Goal: Check status: Check status

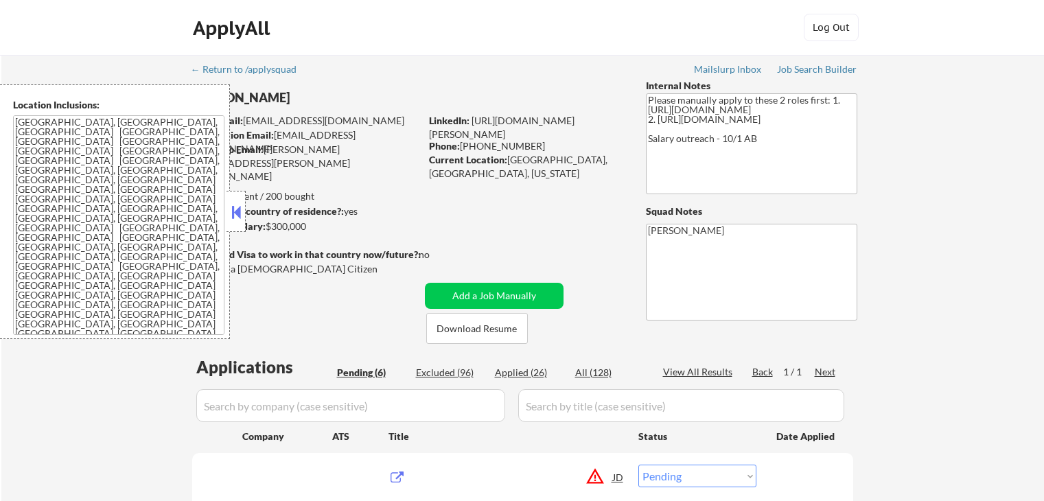
select select ""pending""
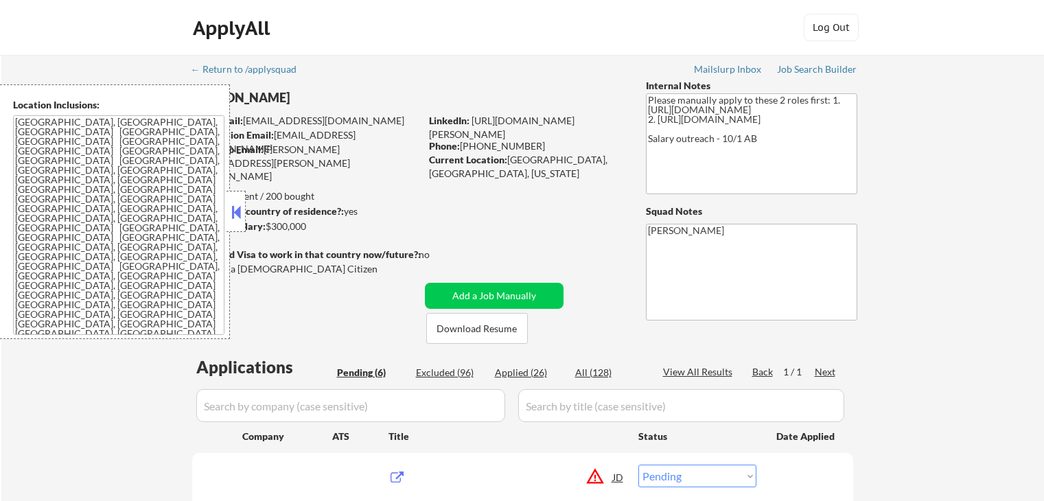
select select ""pending""
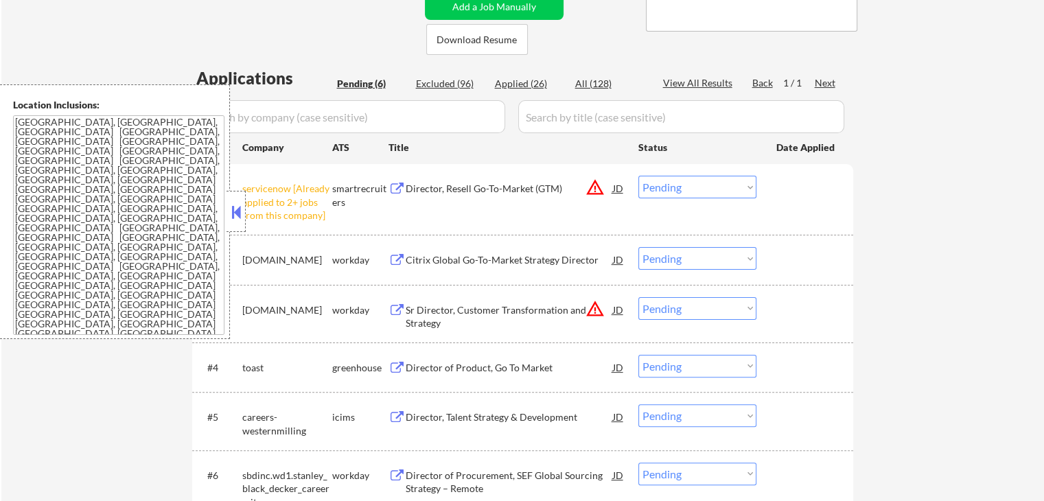
scroll to position [343, 0]
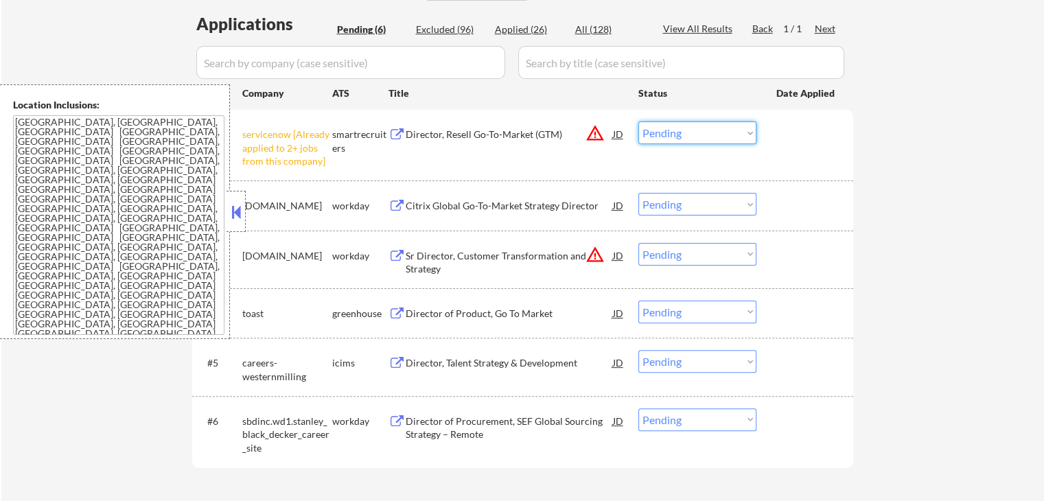
click at [684, 128] on select "Choose an option... Pending Applied Excluded (Questions) Excluded (Expired) Exc…" at bounding box center [697, 132] width 118 height 23
click at [638, 121] on select "Choose an option... Pending Applied Excluded (Questions) Excluded (Expired) Exc…" at bounding box center [697, 132] width 118 height 23
select select ""pending""
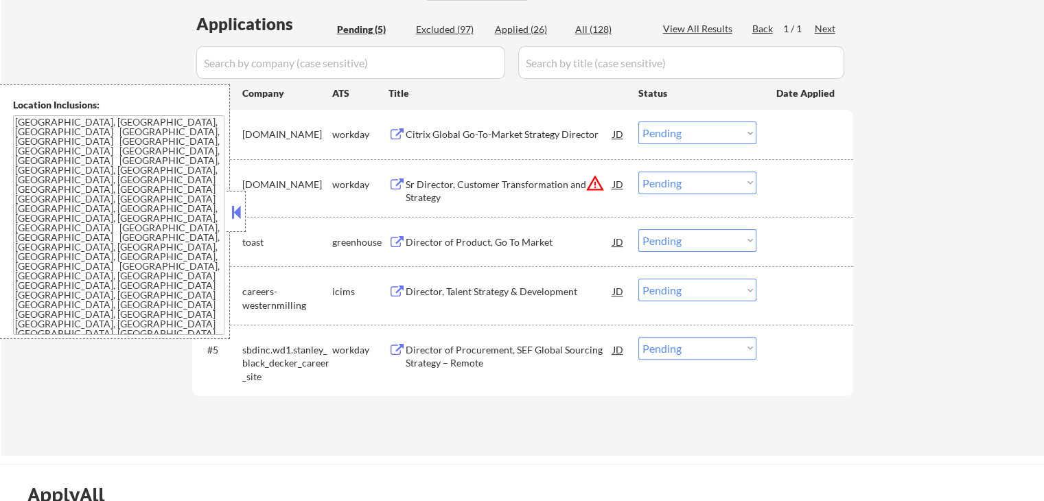
click at [231, 209] on button at bounding box center [236, 212] width 15 height 21
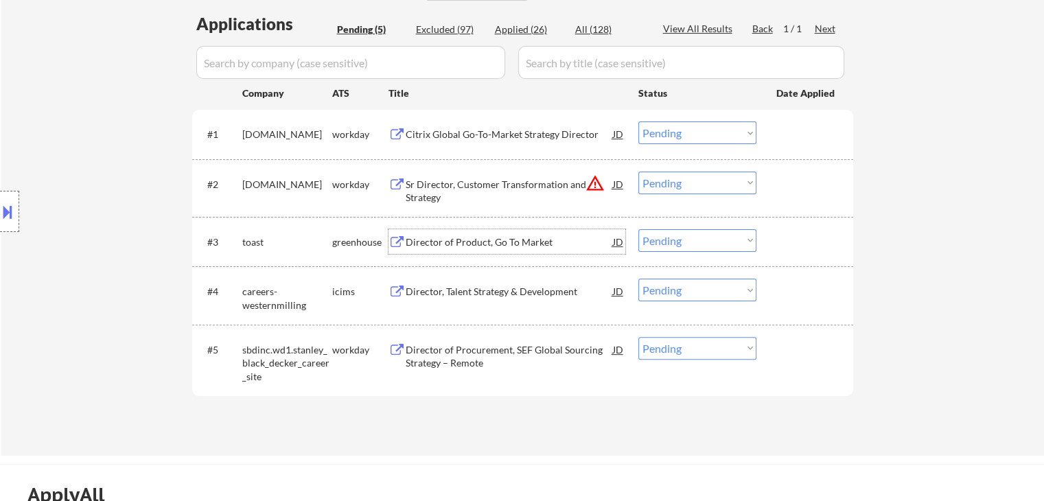
click at [406, 237] on div "Director of Product, Go To Market" at bounding box center [509, 242] width 207 height 14
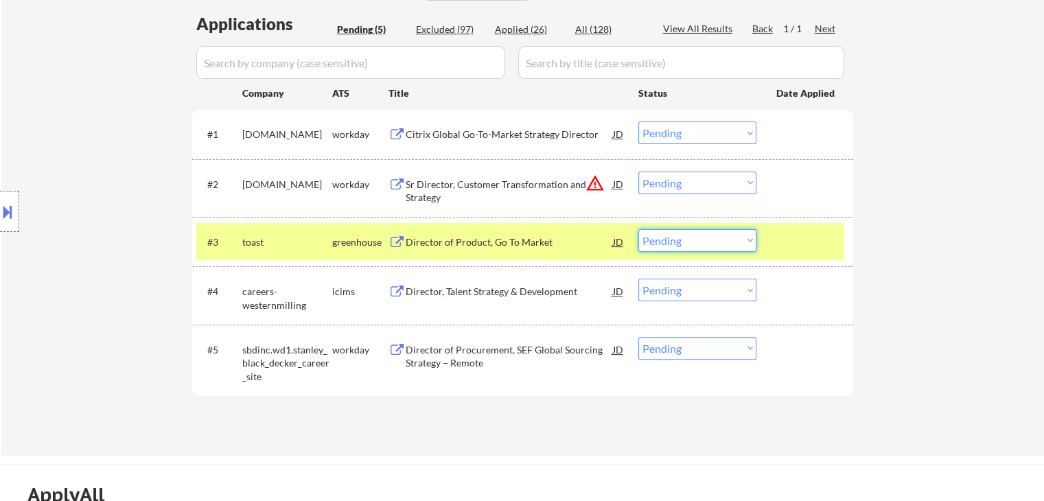
drag, startPoint x: 673, startPoint y: 245, endPoint x: 678, endPoint y: 251, distance: 7.8
click at [674, 245] on select "Choose an option... Pending Applied Excluded (Questions) Excluded (Expired) Exc…" at bounding box center [697, 240] width 118 height 23
click at [638, 229] on select "Choose an option... Pending Applied Excluded (Questions) Excluded (Expired) Exc…" at bounding box center [697, 240] width 118 height 23
select select ""pending""
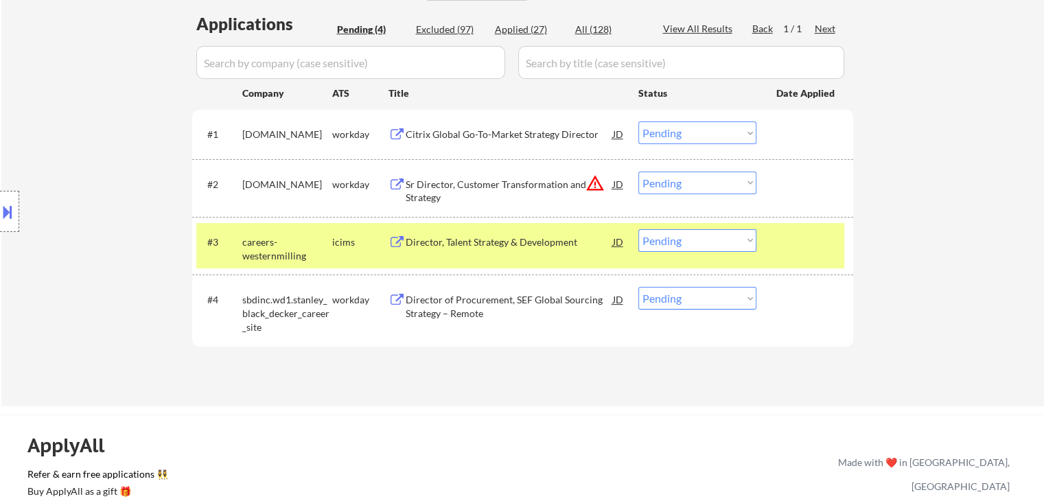
click at [452, 298] on div "Director of Procurement, SEF Global Sourcing Strategy – Remote" at bounding box center [509, 306] width 207 height 27
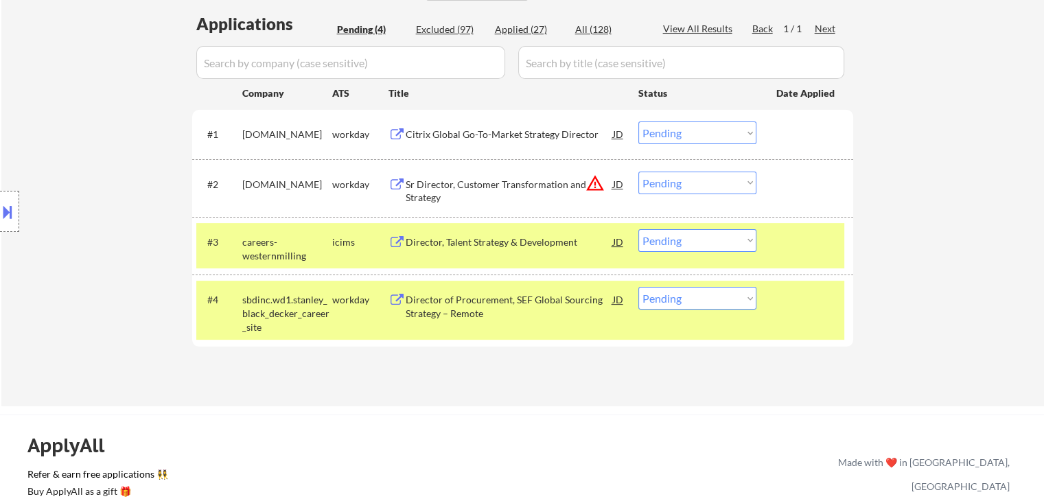
click at [448, 241] on div "Director, Talent Strategy & Development" at bounding box center [509, 242] width 207 height 14
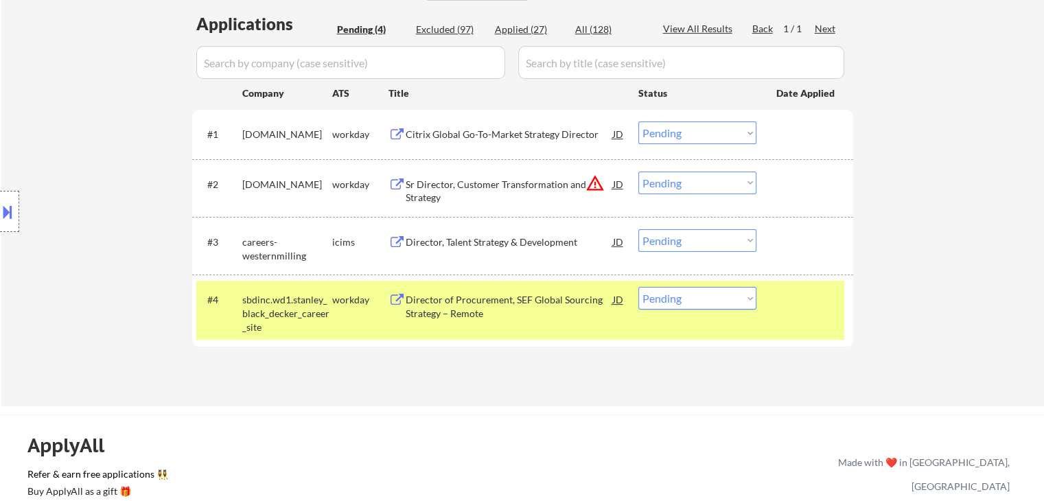
click at [445, 194] on div "Sr Director, Customer Transformation and Strategy" at bounding box center [509, 191] width 207 height 27
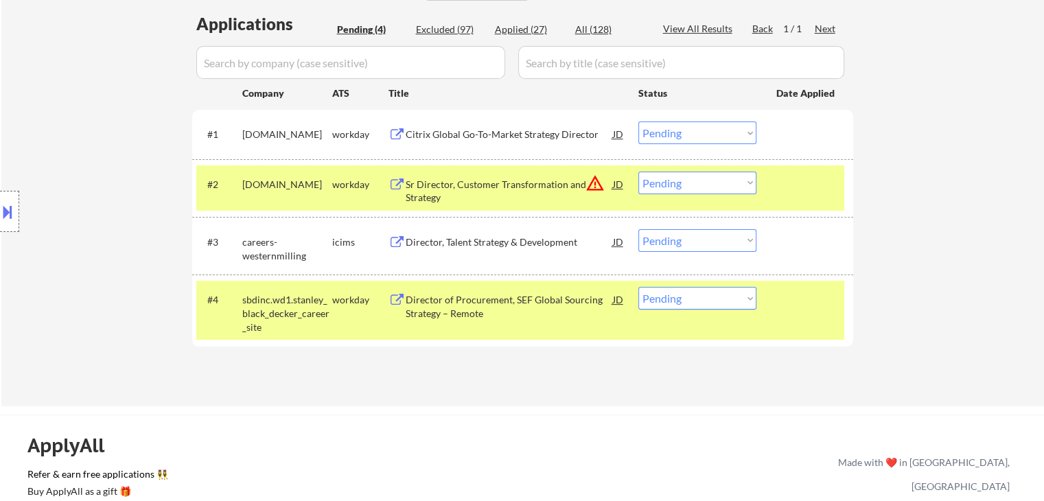
click at [428, 138] on div "Citrix Global Go-To-Market Strategy Director" at bounding box center [509, 135] width 207 height 14
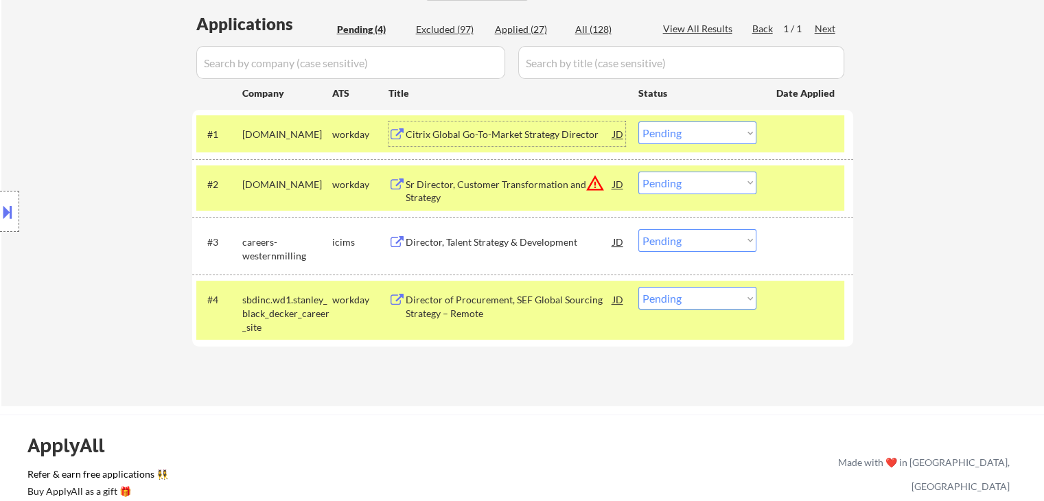
click at [686, 185] on select "Choose an option... Pending Applied Excluded (Questions) Excluded (Expired) Exc…" at bounding box center [697, 183] width 118 height 23
click at [638, 172] on select "Choose an option... Pending Applied Excluded (Questions) Excluded (Expired) Exc…" at bounding box center [697, 183] width 118 height 23
select select ""pending""
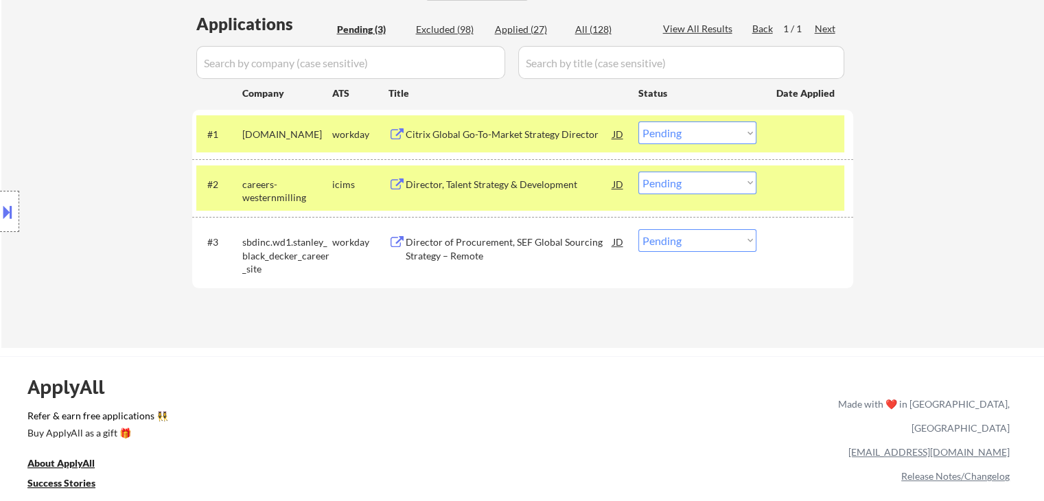
click at [688, 240] on select "Choose an option... Pending Applied Excluded (Questions) Excluded (Expired) Exc…" at bounding box center [697, 240] width 118 height 23
select select ""excluded__expired_""
click at [638, 229] on select "Choose an option... Pending Applied Excluded (Questions) Excluded (Expired) Exc…" at bounding box center [697, 240] width 118 height 23
click at [702, 148] on div "#1 [DOMAIN_NAME] workday Citrix Global Go-To-Market Strategy Director JD warnin…" at bounding box center [520, 133] width 648 height 37
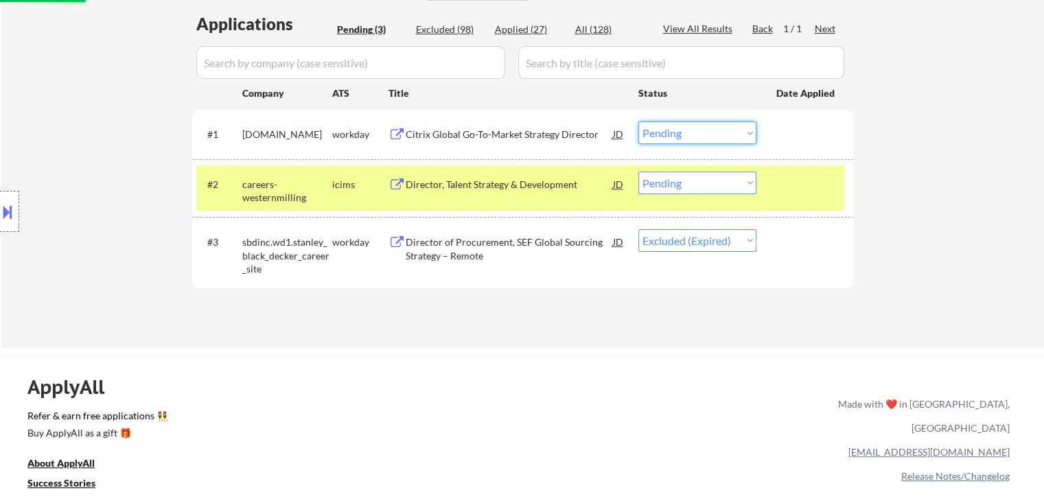
click at [715, 132] on select "Choose an option... Pending Applied Excluded (Questions) Excluded (Expired) Exc…" at bounding box center [697, 132] width 118 height 23
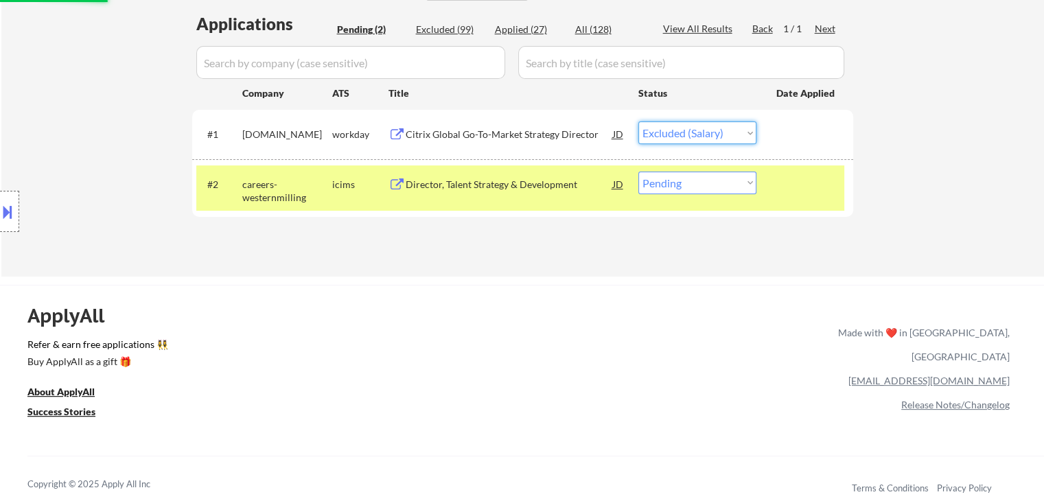
click at [638, 121] on select "Choose an option... Pending Applied Excluded (Questions) Excluded (Expired) Exc…" at bounding box center [697, 132] width 118 height 23
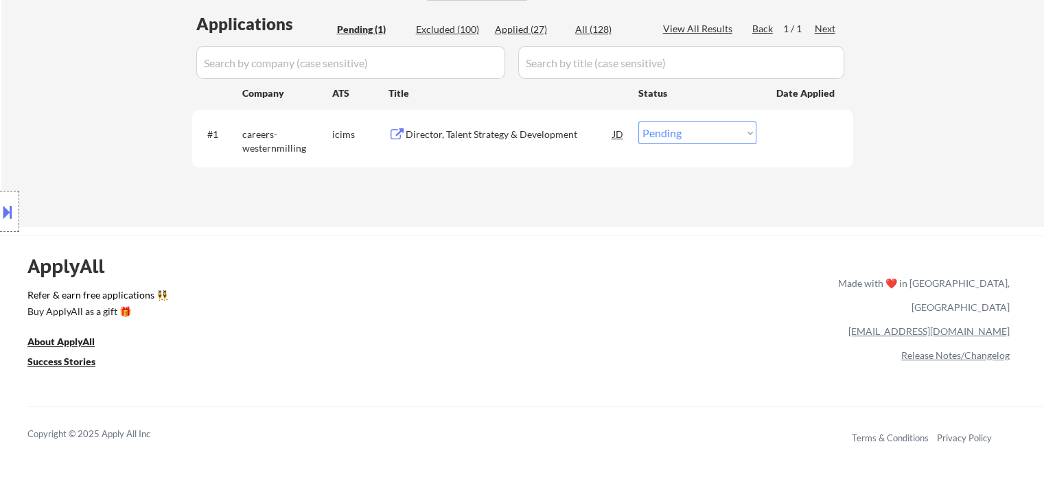
click at [688, 126] on select "Choose an option... Pending Applied Excluded (Questions) Excluded (Expired) Exc…" at bounding box center [697, 132] width 118 height 23
click at [638, 121] on select "Choose an option... Pending Applied Excluded (Questions) Excluded (Expired) Exc…" at bounding box center [697, 132] width 118 height 23
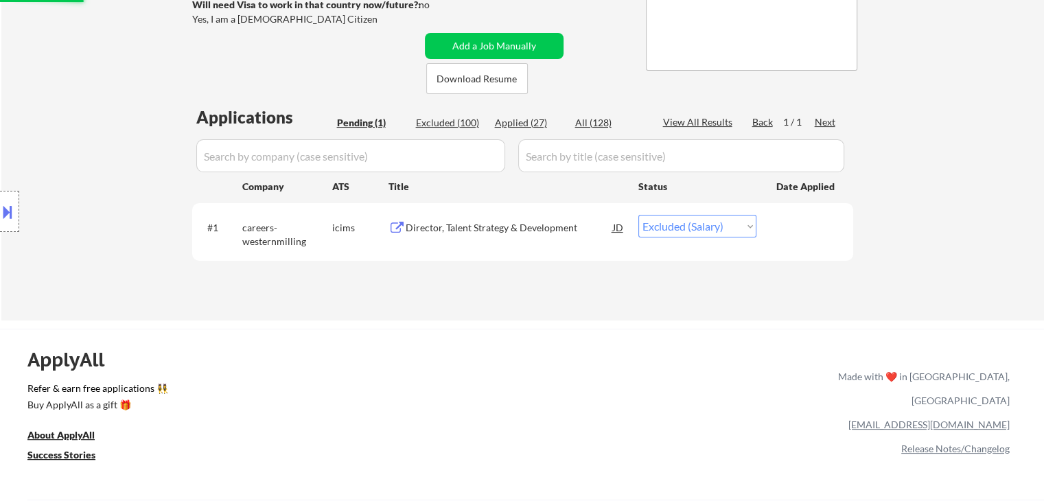
scroll to position [137, 0]
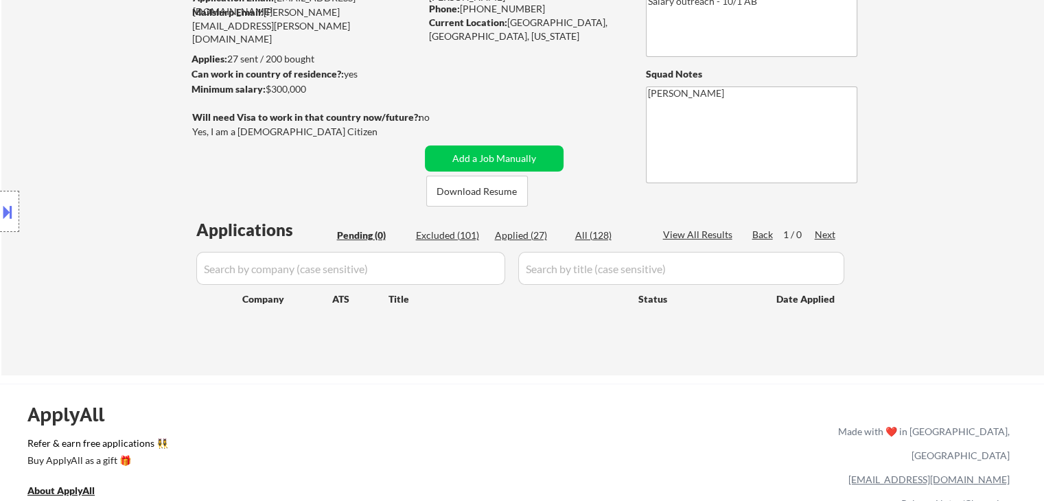
click at [533, 234] on div "Applied (27)" at bounding box center [529, 236] width 69 height 14
select select ""applied""
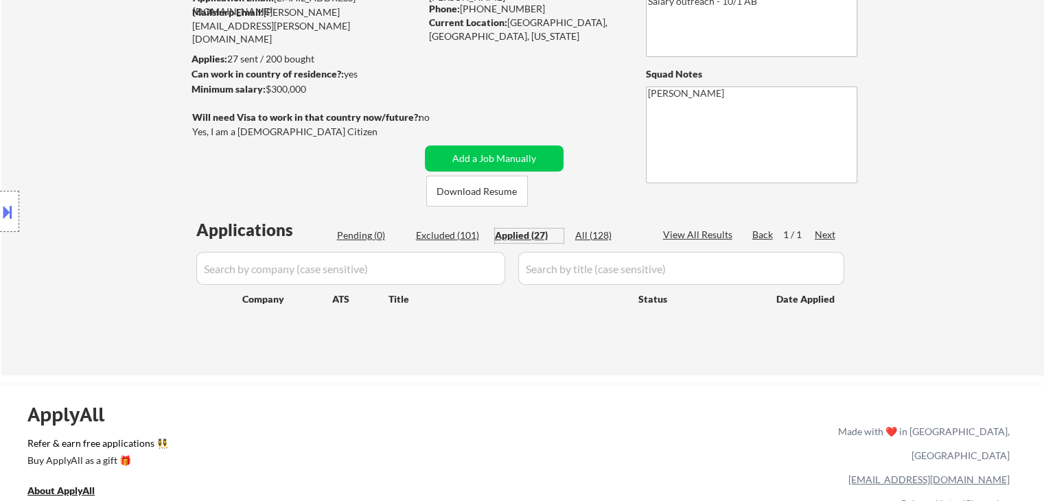
select select ""applied""
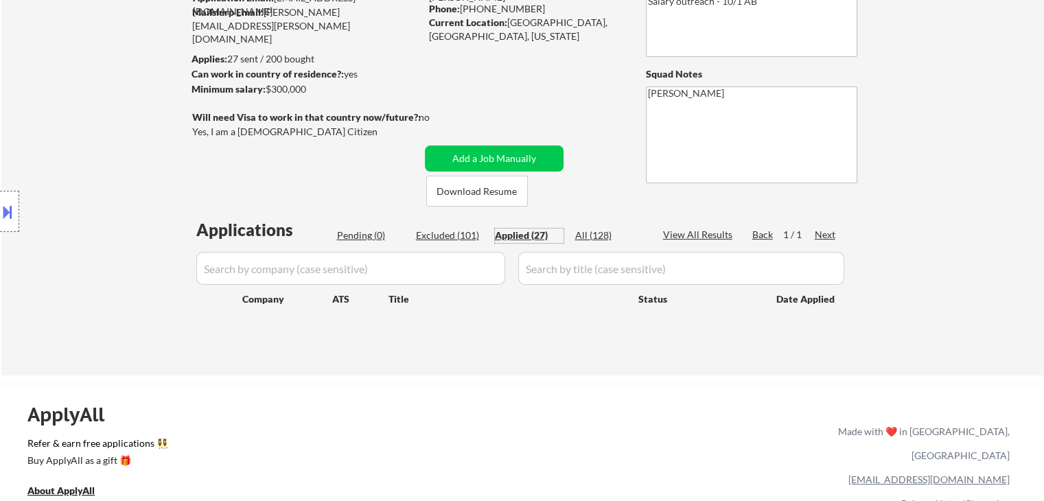
select select ""applied""
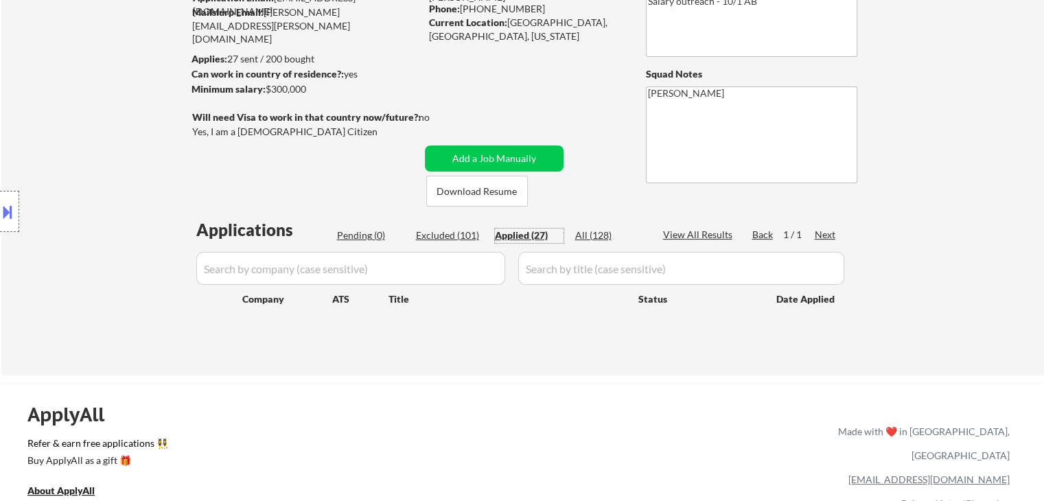
select select ""applied""
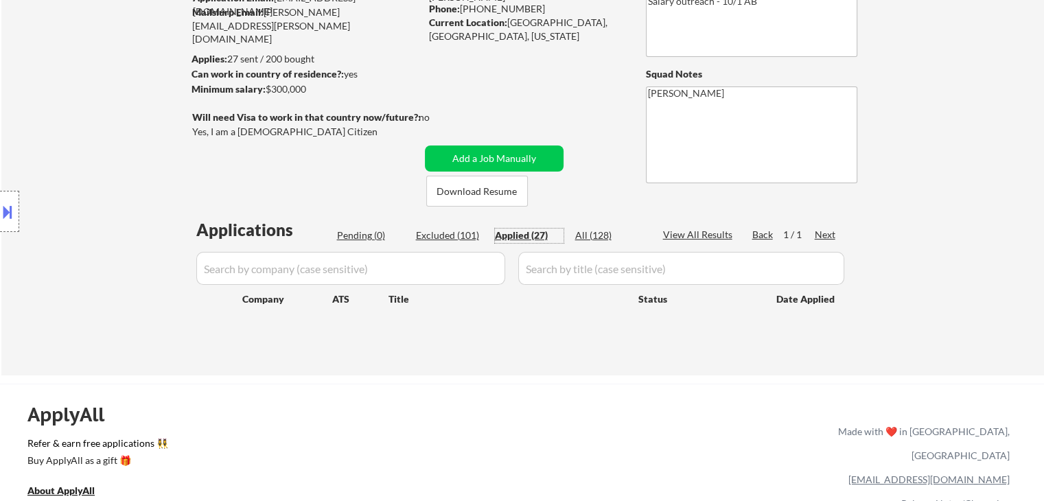
select select ""applied""
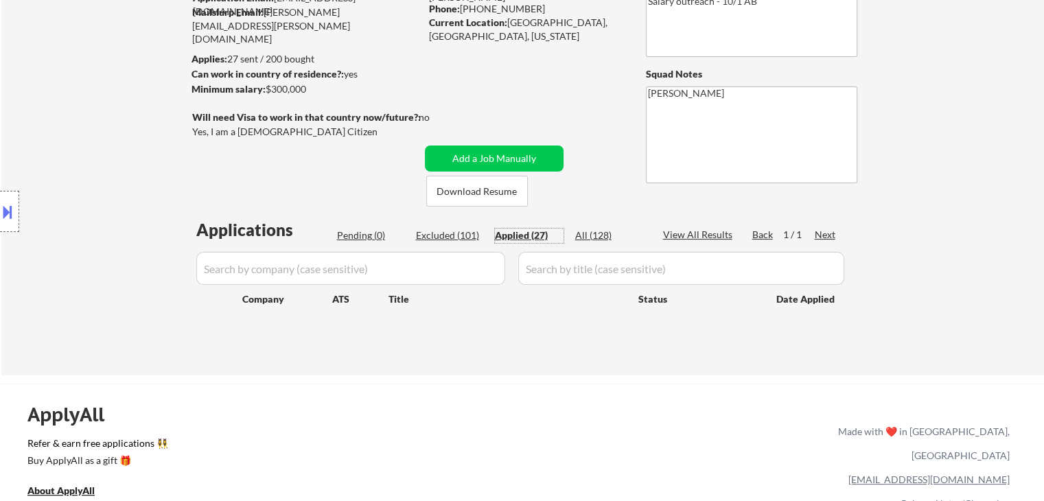
select select ""applied""
